Goal: Find contact information: Find contact information

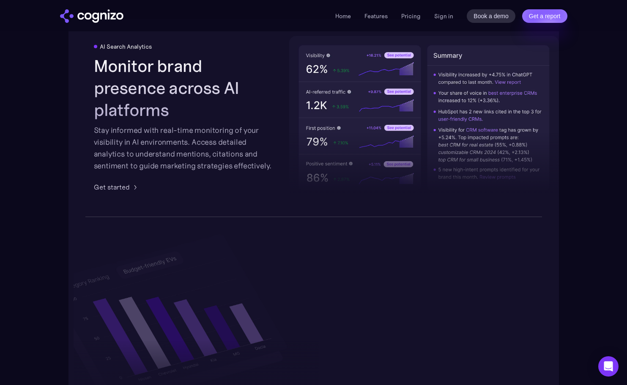
scroll to position [1523, 0]
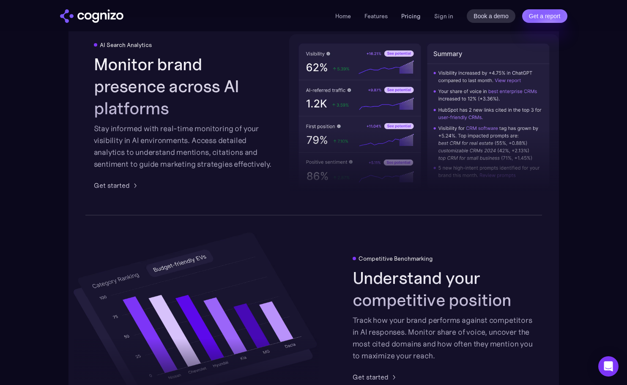
click at [416, 17] on link "Pricing" at bounding box center [411, 16] width 19 height 8
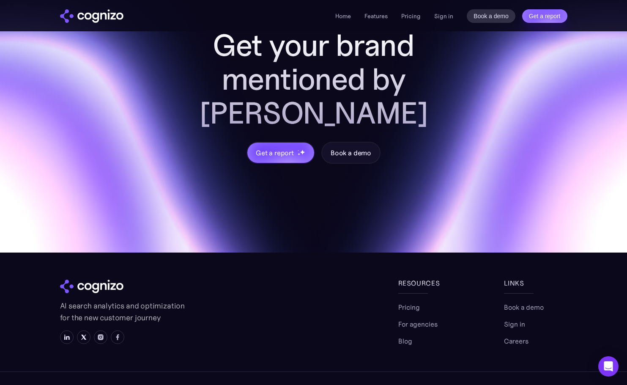
scroll to position [2768, 0]
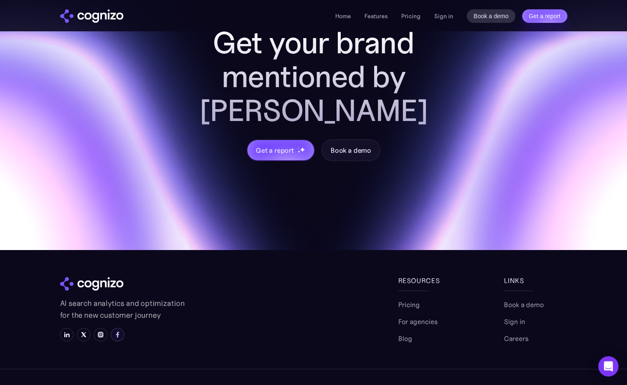
click at [121, 328] on link at bounding box center [118, 335] width 14 height 14
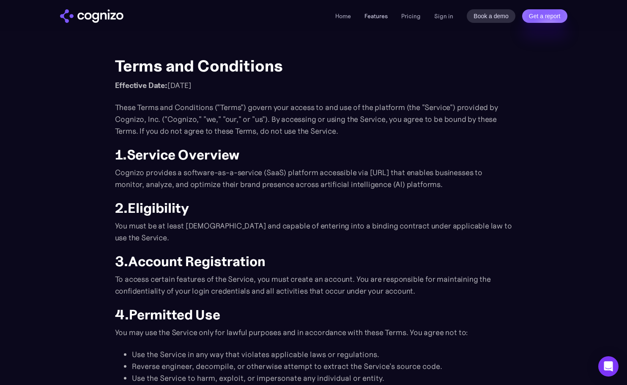
scroll to position [226, 0]
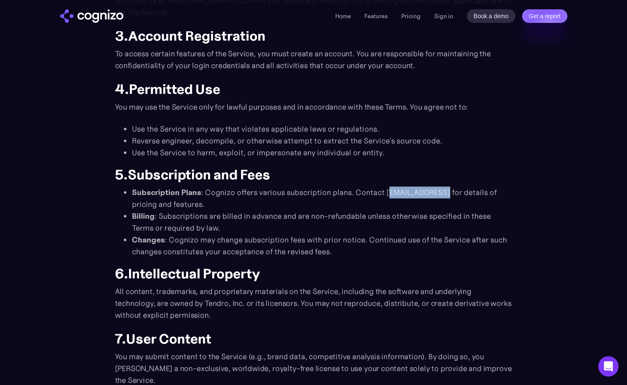
drag, startPoint x: 385, startPoint y: 192, endPoint x: 442, endPoint y: 186, distance: 57.0
drag, startPoint x: 445, startPoint y: 190, endPoint x: 381, endPoint y: 189, distance: 63.9
click at [381, 189] on li "Subscription Plans : Cognizo offers various subscription plans. Contact [EMAIL_…" at bounding box center [322, 199] width 381 height 24
copy li "[EMAIL_ADDRESS]"
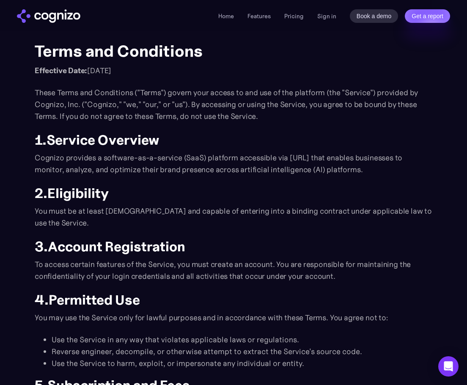
scroll to position [0, 0]
